Goal: Download file/media

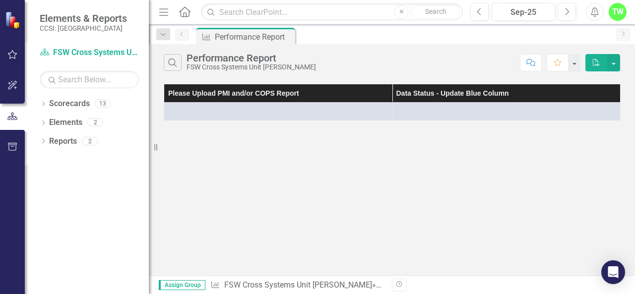
click at [234, 57] on div "Performance Report" at bounding box center [250, 58] width 129 height 11
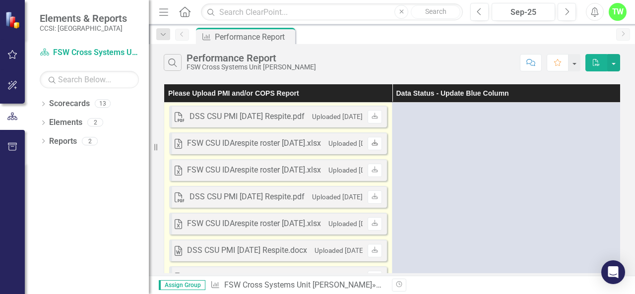
click at [372, 142] on icon at bounding box center [374, 142] width 6 height 6
click at [372, 119] on icon "Download" at bounding box center [374, 117] width 7 height 6
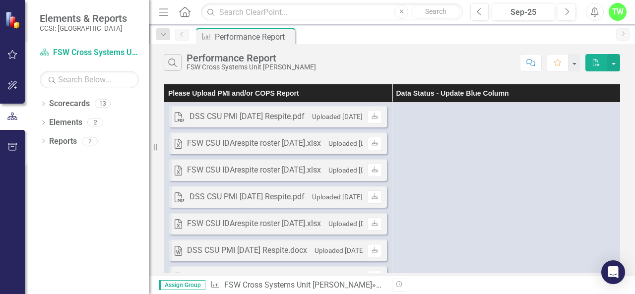
click at [409, 89] on th "Data Status - Update Blue Column" at bounding box center [506, 93] width 228 height 18
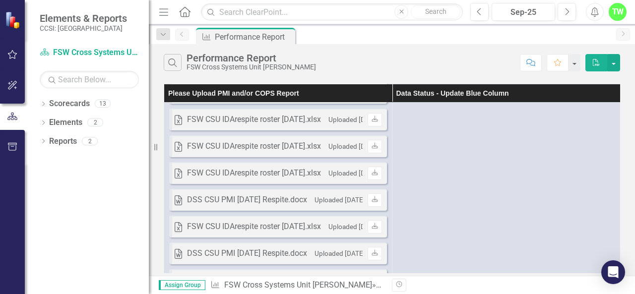
scroll to position [189, 0]
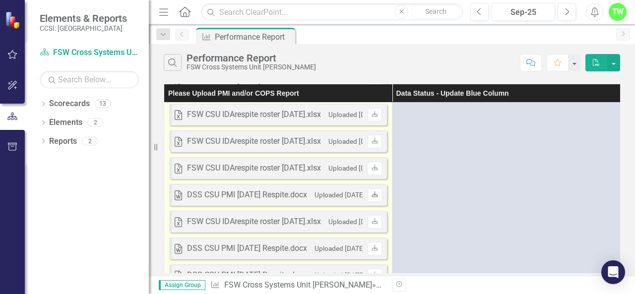
click at [375, 194] on icon "Download" at bounding box center [374, 195] width 7 height 6
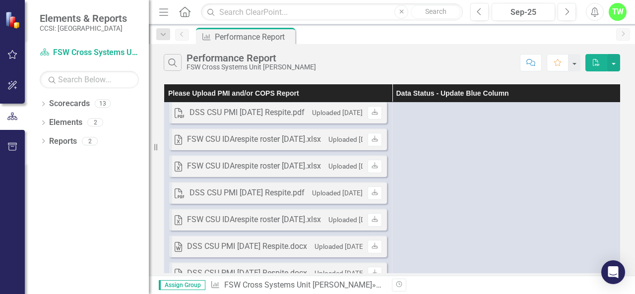
scroll to position [0, 0]
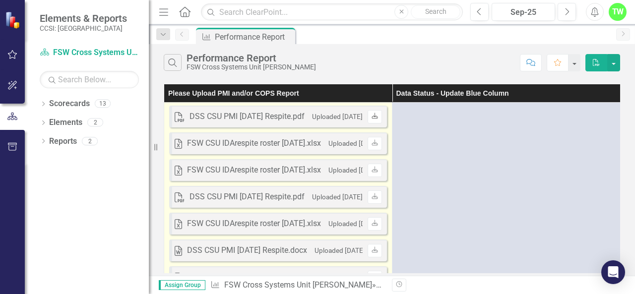
click at [373, 114] on icon "Download" at bounding box center [374, 117] width 7 height 6
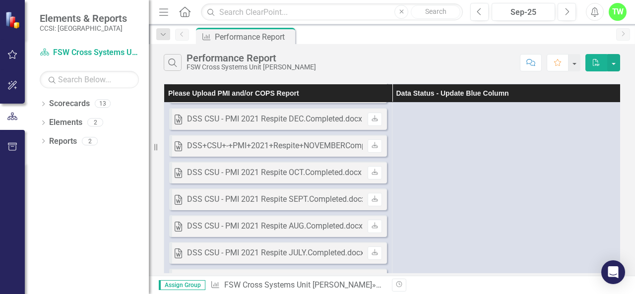
scroll to position [2198, 0]
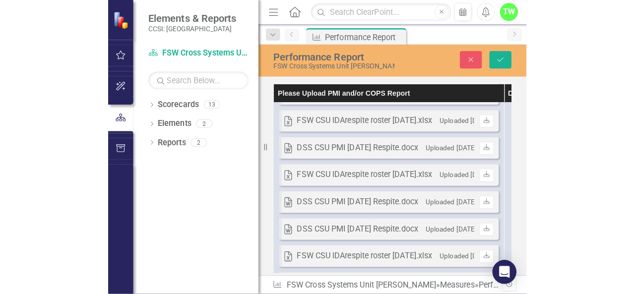
scroll to position [0, 0]
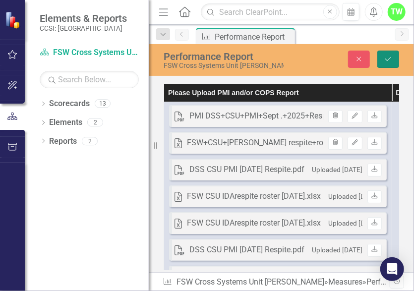
click at [382, 56] on button "Save" at bounding box center [388, 59] width 22 height 17
